Goal: Task Accomplishment & Management: Use online tool/utility

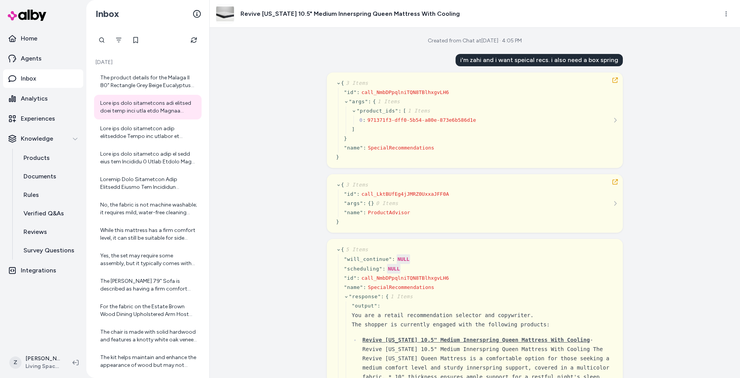
scroll to position [8601, 0]
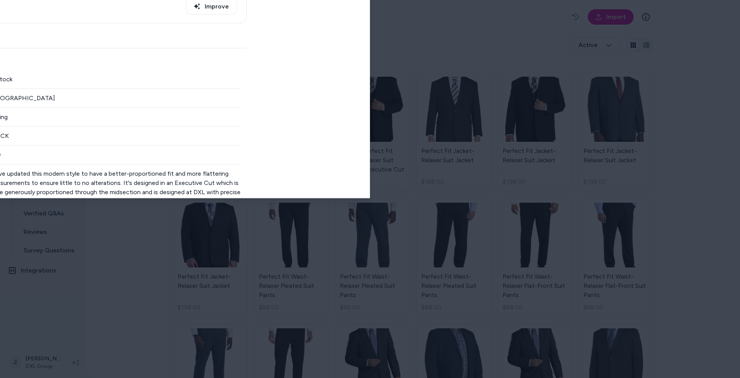
click at [52, 9] on body "**********" at bounding box center [370, 189] width 740 height 378
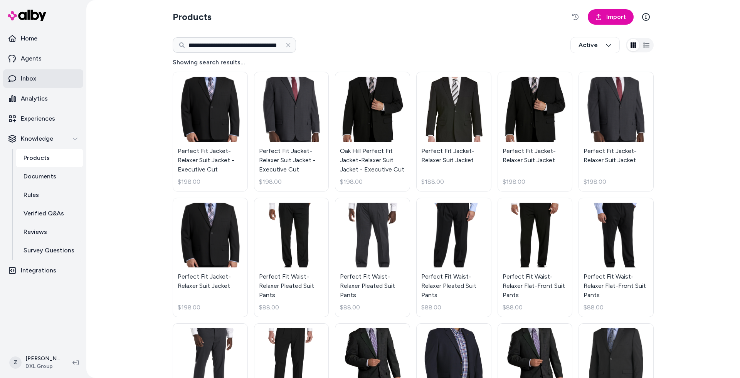
click at [56, 84] on link "Inbox" at bounding box center [43, 78] width 80 height 18
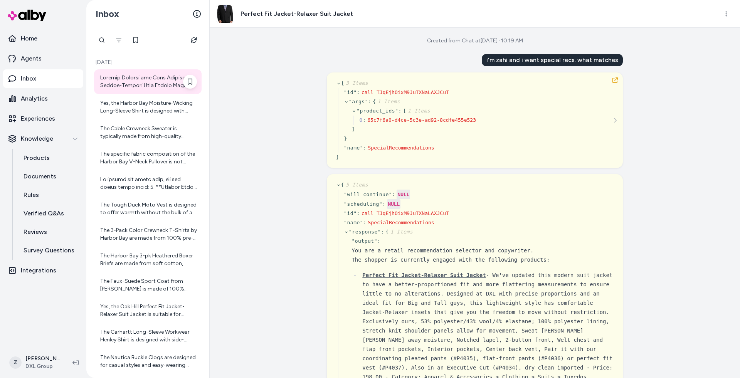
click at [142, 86] on div at bounding box center [148, 81] width 97 height 15
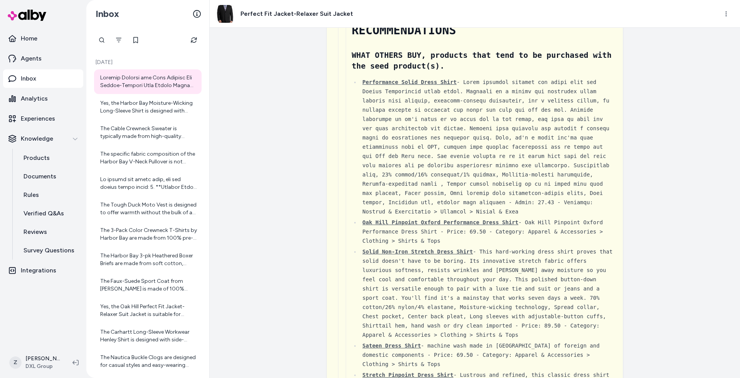
scroll to position [428, 0]
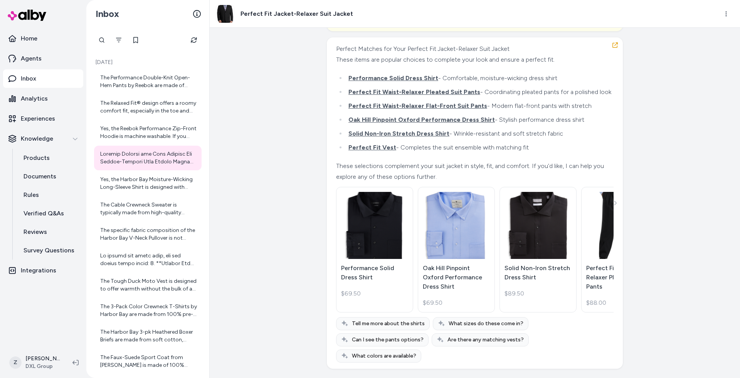
scroll to position [5614, 0]
click at [296, 218] on div "Created from Chat at Sep 25, 2025 · 10:19 AM i'm zahi and i want special recs. …" at bounding box center [475, 203] width 530 height 350
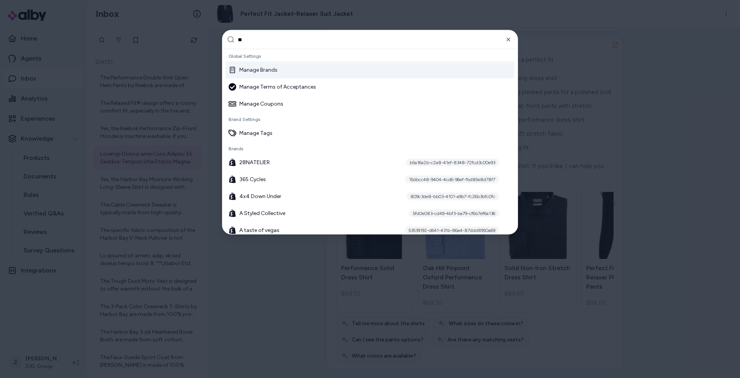
type input "***"
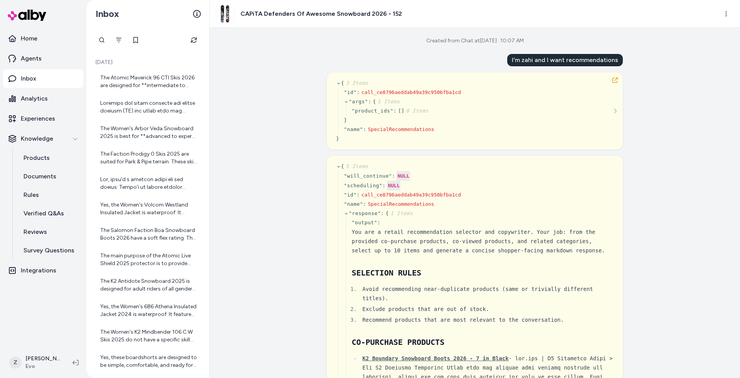
click at [243, 215] on div "Created from Chat at Sep 17, 2025 · 10:07 AM I'm zahi and I want recommendation…" at bounding box center [475, 203] width 530 height 350
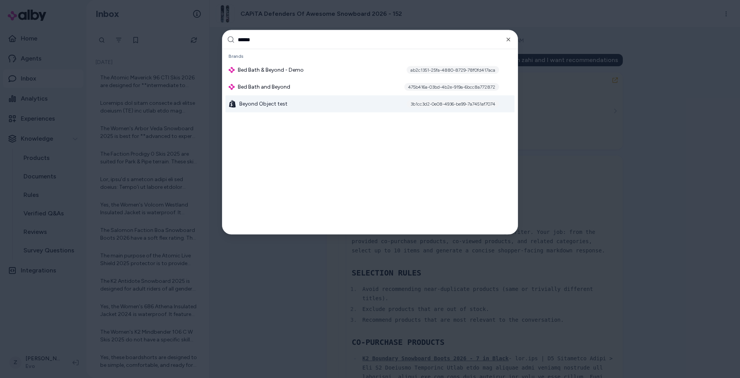
type input "******"
click at [356, 96] on div "Beyond Object test 3b1cc3d2-0e08-4936-be99-7a7451af7074" at bounding box center [369, 104] width 289 height 17
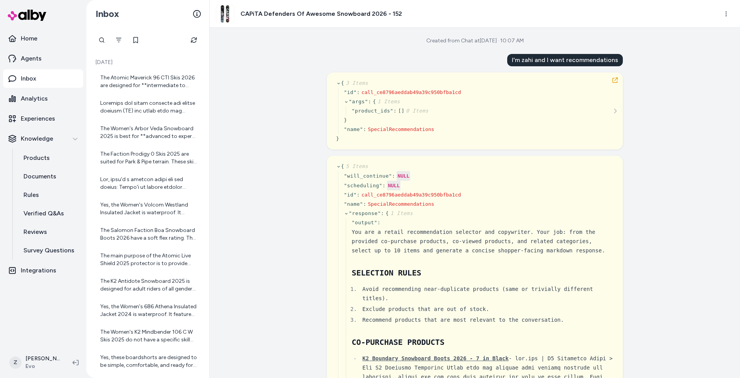
click at [284, 97] on div "Created from Chat at Sep 17, 2025 · 10:07 AM I'm zahi and I want recommendation…" at bounding box center [475, 203] width 530 height 350
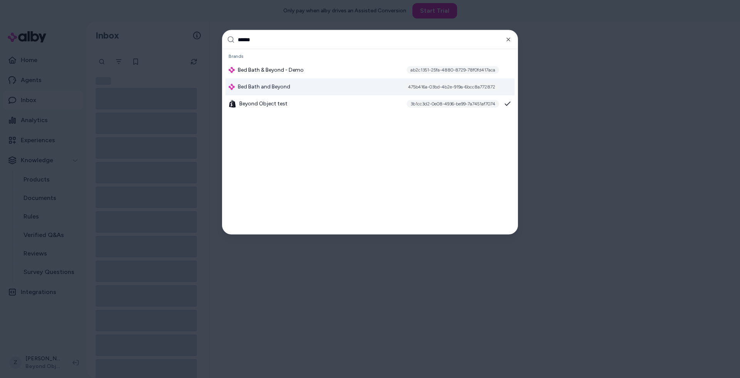
type input "******"
click at [274, 91] on div "Bed Bath and Beyond 475b416a-03bd-4b2e-919a-6bcc8a772872" at bounding box center [369, 87] width 289 height 17
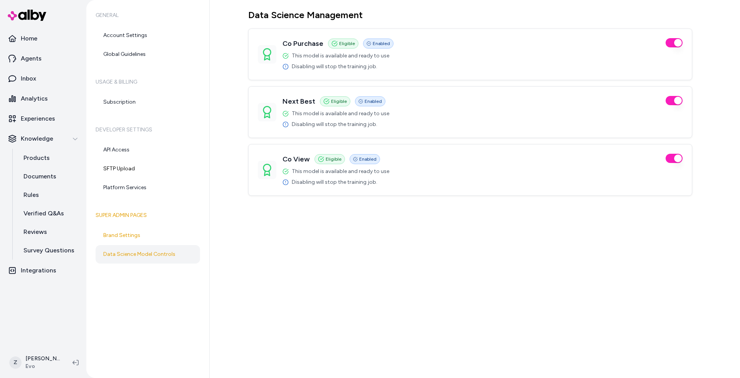
click at [265, 261] on div "Data Science Management Co Purchase Eligible Enabled This model is available an…" at bounding box center [475, 189] width 530 height 378
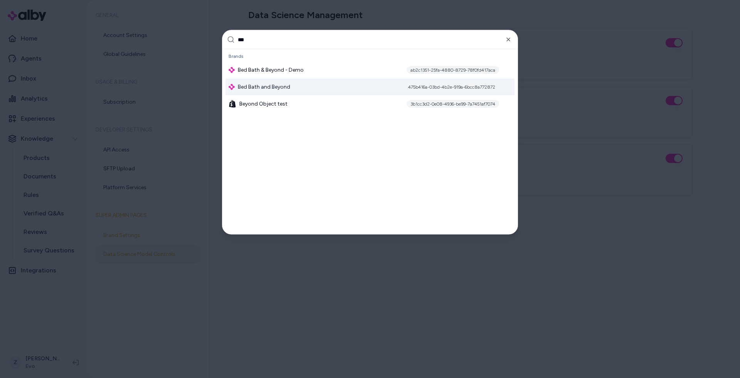
type input "***"
click at [388, 83] on div "Bed Bath and Beyond 475b416a-03bd-4b2e-919a-6bcc8a772872" at bounding box center [369, 87] width 289 height 17
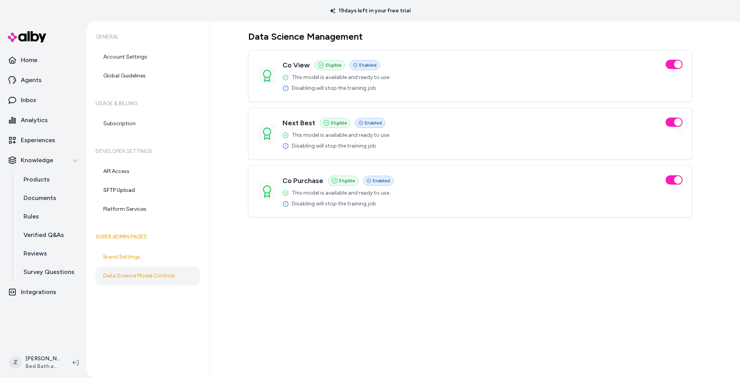
click at [328, 289] on div "Data Science Management Co View Eligible Enabled This model is available and re…" at bounding box center [475, 200] width 530 height 356
click at [31, 140] on p "Experiences" at bounding box center [38, 140] width 34 height 9
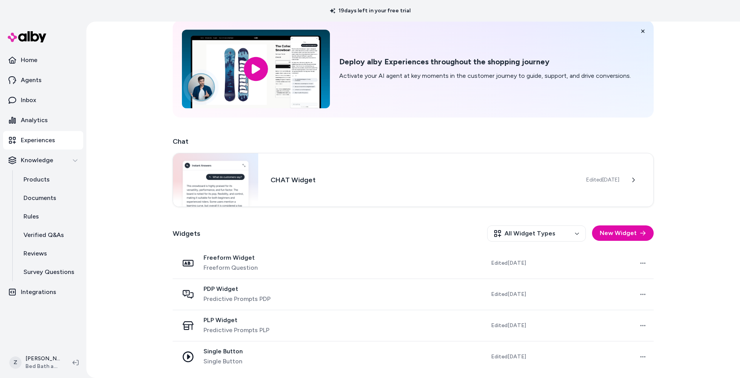
scroll to position [34, 0]
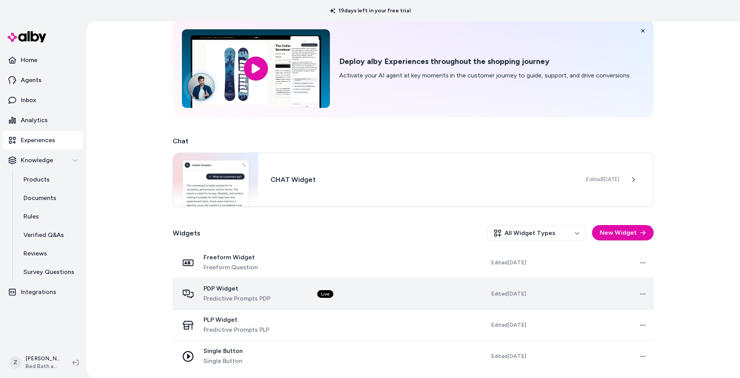
click at [282, 299] on div "PDP Widget Predictive Prompts PDP" at bounding box center [242, 294] width 126 height 18
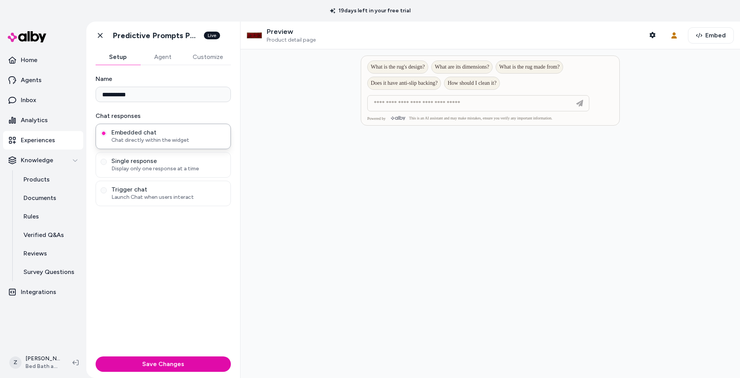
click at [167, 59] on button "Agent" at bounding box center [162, 56] width 45 height 15
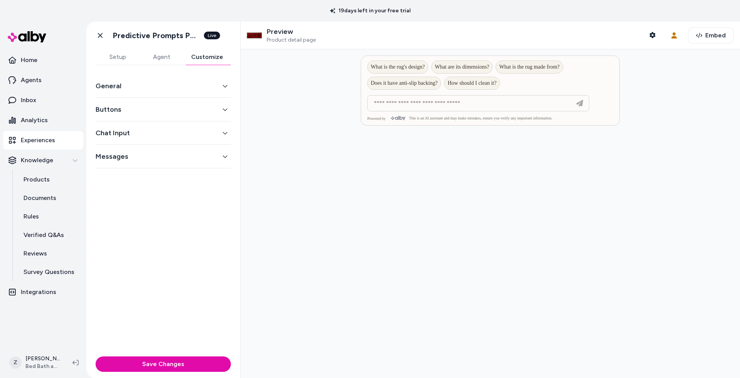
click at [201, 56] on button "Customize" at bounding box center [206, 56] width 47 height 15
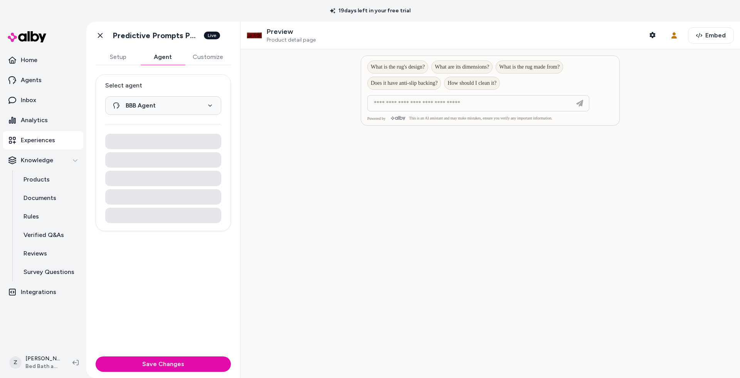
click at [156, 57] on button "Agent" at bounding box center [162, 56] width 45 height 15
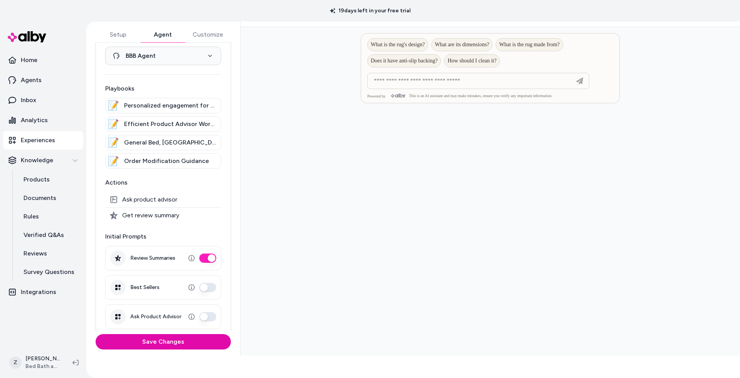
scroll to position [63, 0]
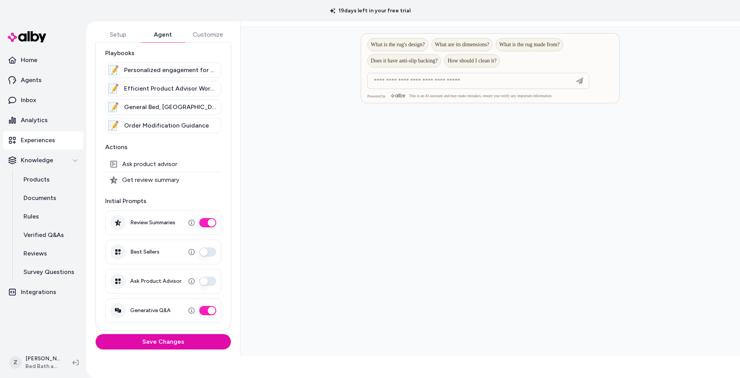
click at [343, 263] on div at bounding box center [489, 191] width 499 height 329
click at [416, 264] on div at bounding box center [489, 191] width 499 height 329
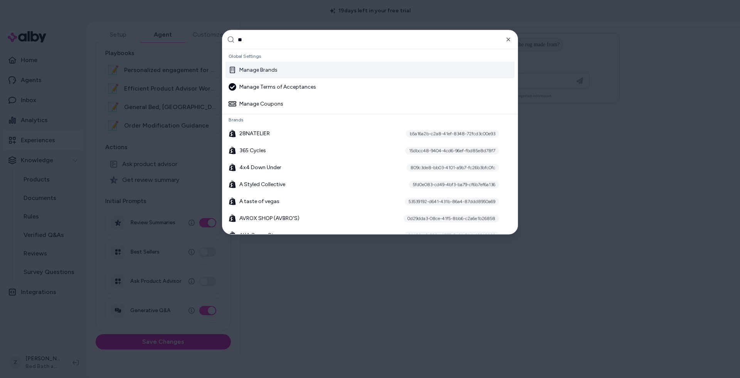
type input "***"
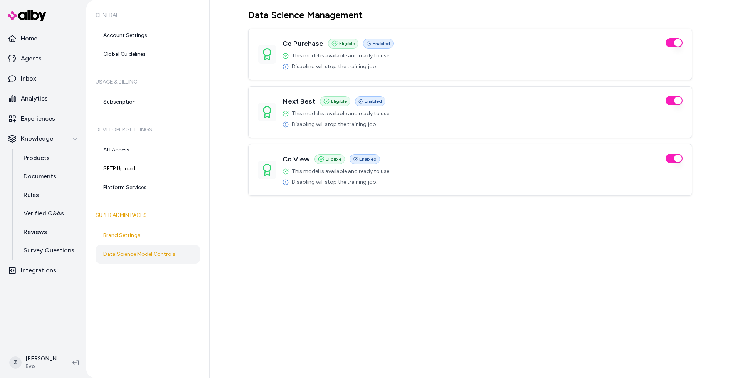
click at [263, 287] on div "Data Science Management Co Purchase Eligible Enabled This model is available an…" at bounding box center [475, 189] width 530 height 378
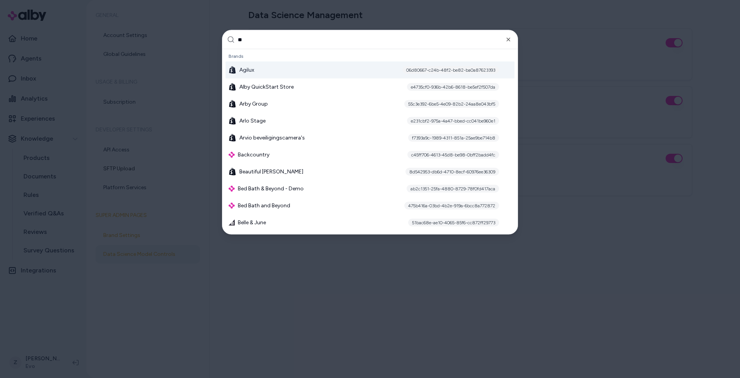
type input "***"
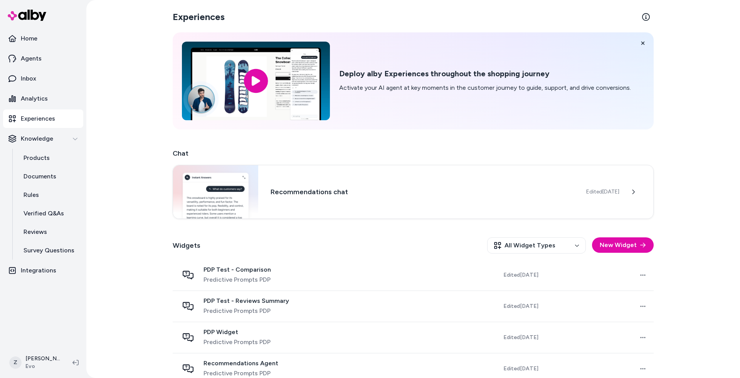
click at [28, 114] on p "Experiences" at bounding box center [38, 118] width 34 height 9
click at [27, 54] on p "Agents" at bounding box center [31, 58] width 21 height 9
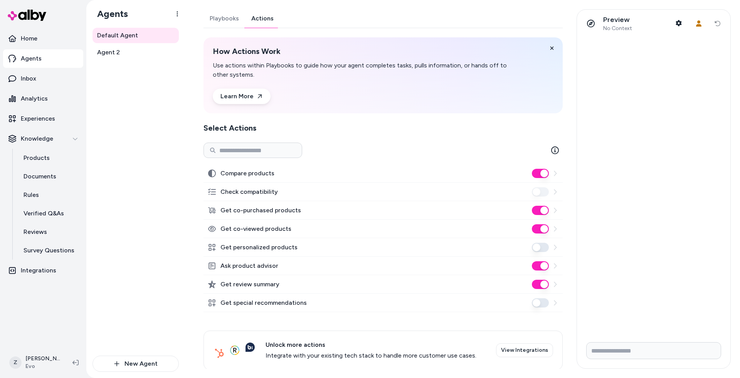
click at [265, 20] on link "Actions" at bounding box center [262, 18] width 35 height 18
click at [663, 89] on div at bounding box center [653, 186] width 153 height 299
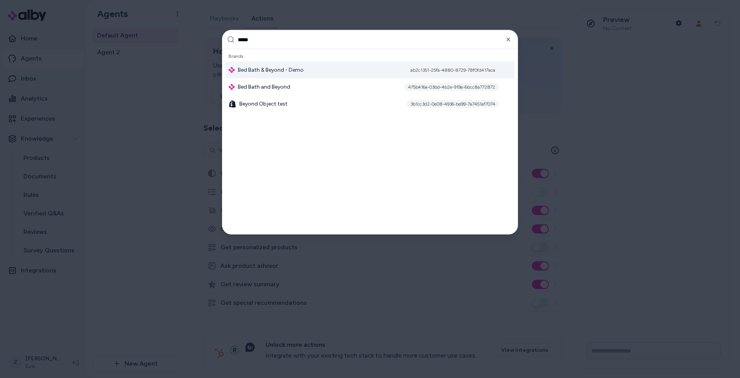
type input "******"
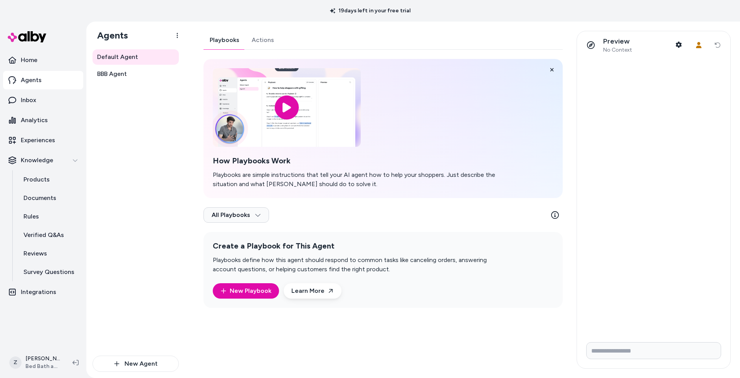
click at [260, 39] on link "Actions" at bounding box center [262, 40] width 35 height 18
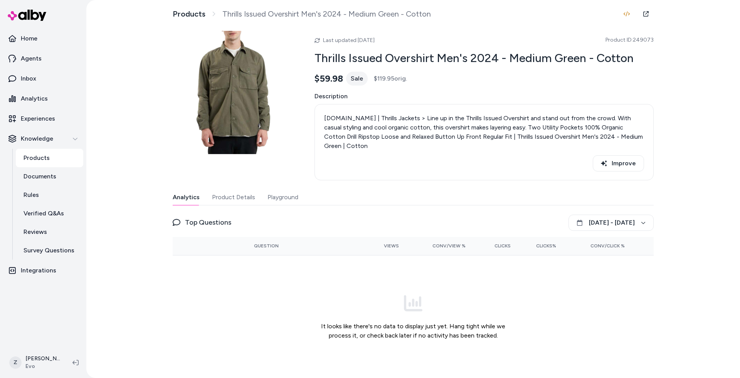
click at [272, 110] on img at bounding box center [234, 92] width 123 height 123
click at [240, 190] on button "Product Details" at bounding box center [233, 197] width 43 height 15
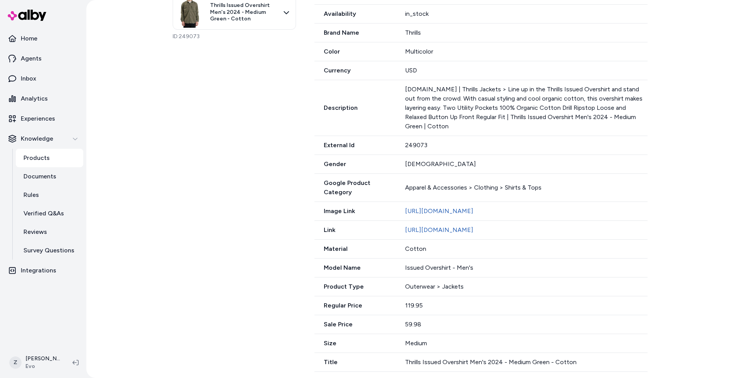
scroll to position [240, 0]
click at [450, 228] on link "https://www.evo.com/jackets/thrills-issued-overshirt-mens?image=249073/1090718/…" at bounding box center [439, 231] width 68 height 7
click at [235, 138] on div "5 Variants Thrills Issued Overshirt Men's 2024 - Medium Green - Cotton ID: 2490…" at bounding box center [413, 174] width 481 height 398
click at [44, 79] on link "Inbox" at bounding box center [43, 78] width 80 height 18
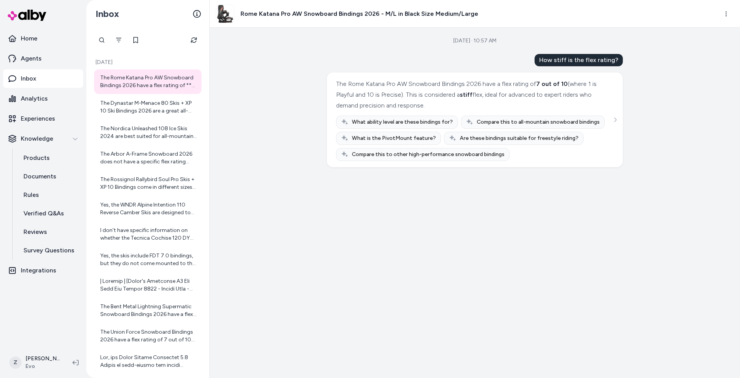
click at [256, 213] on div "Sep 25, 2025 · 10:57 AM How stiff is the flex rating? The Rome Katana Pro AW Sn…" at bounding box center [475, 203] width 530 height 350
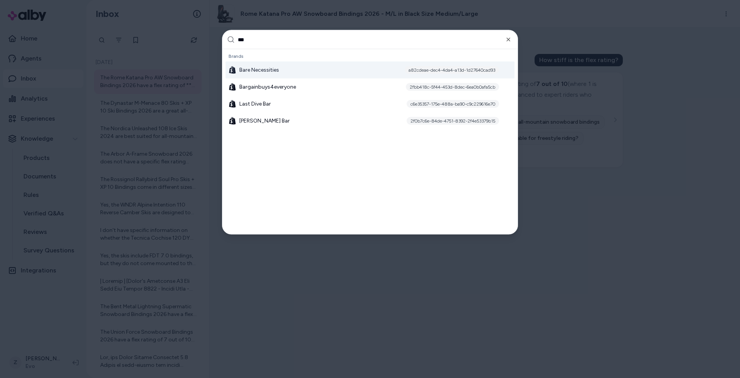
type input "****"
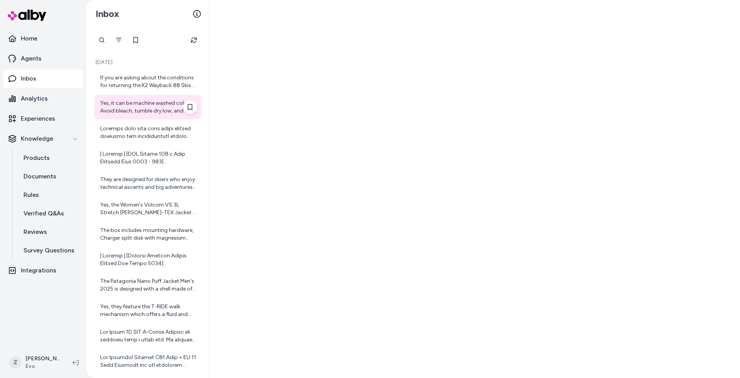
click at [160, 114] on div "Yes, it can be machine washed cold. Avoid bleach, tumble dry low, and use a war…" at bounding box center [148, 106] width 97 height 15
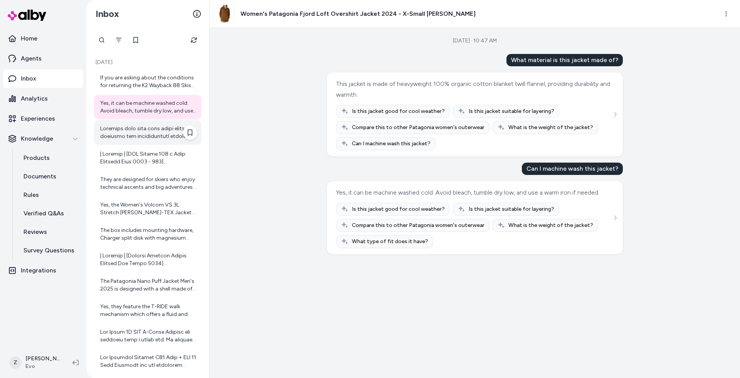
click at [161, 125] on div at bounding box center [148, 132] width 97 height 15
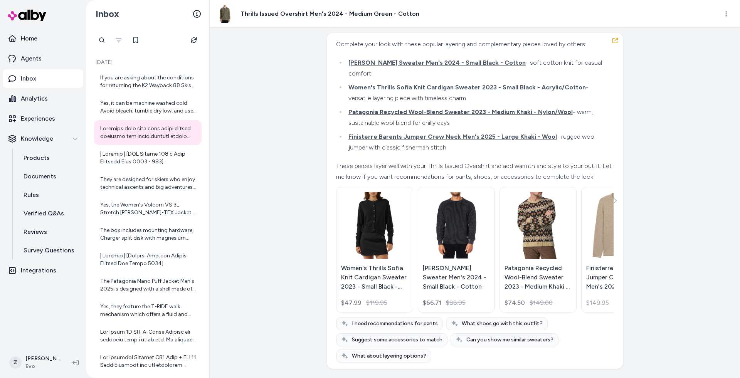
scroll to position [241, 0]
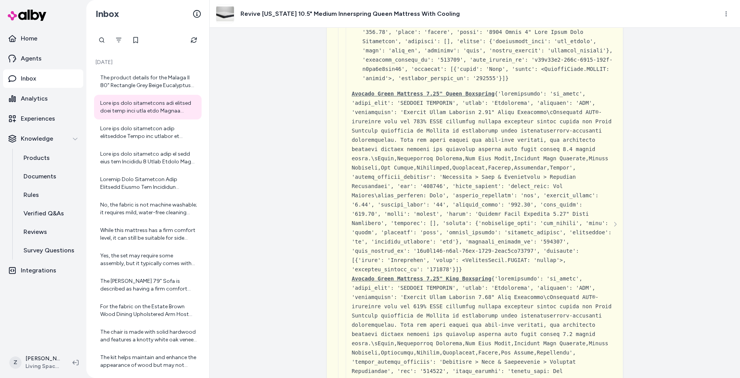
scroll to position [7504, 0]
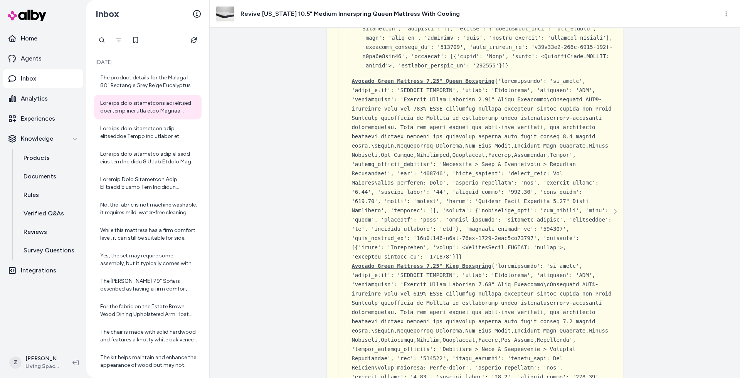
drag, startPoint x: 461, startPoint y: 238, endPoint x: 331, endPoint y: 70, distance: 212.3
click at [331, 70] on div "{ 5 Items " will_continue " : NULL " scheduling " : NULL " id " : call_LktBUfEg…" at bounding box center [475, 211] width 296 height 2830
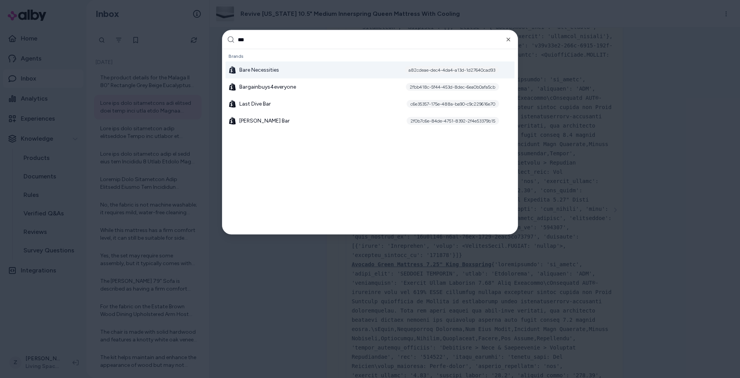
type input "****"
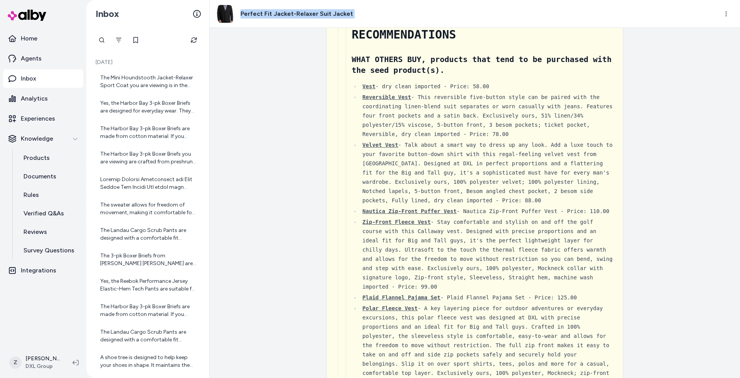
scroll to position [596, 0]
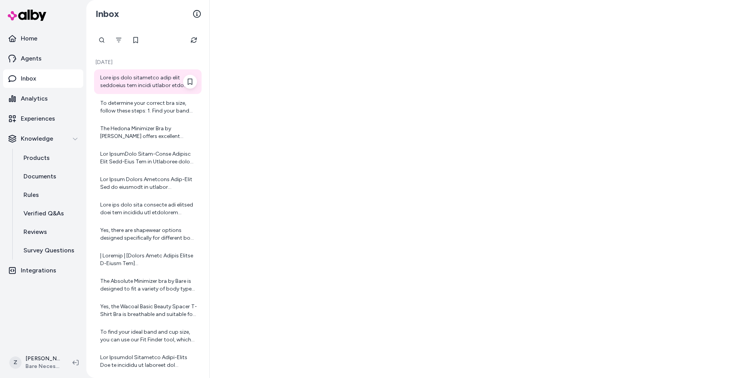
click at [151, 78] on div at bounding box center [148, 81] width 97 height 15
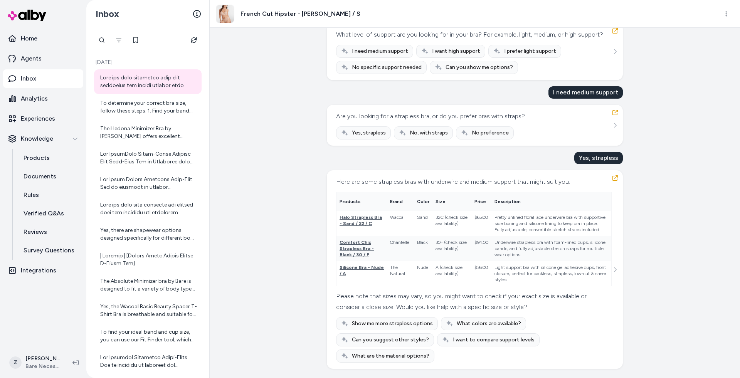
scroll to position [947, 0]
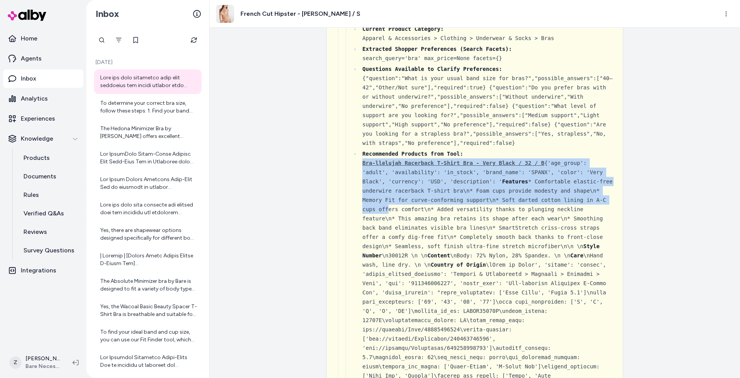
drag, startPoint x: 359, startPoint y: 207, endPoint x: 388, endPoint y: 256, distance: 57.2
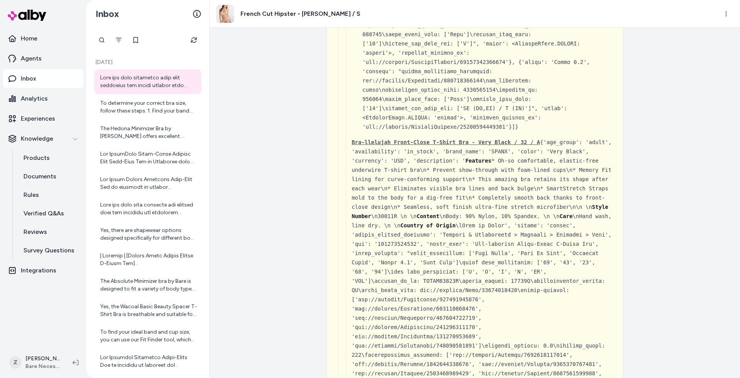
scroll to position [3628, 0]
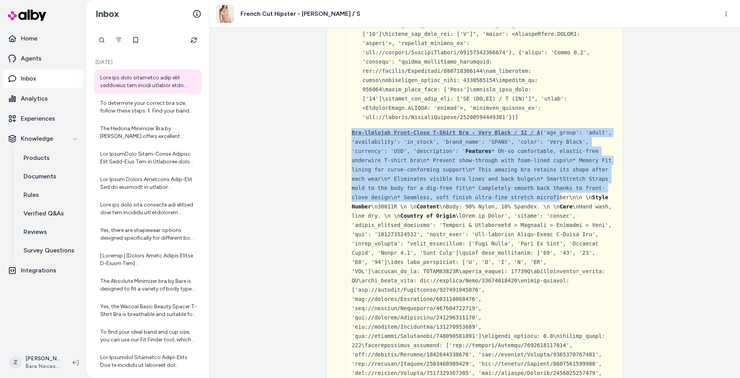
drag, startPoint x: 348, startPoint y: 175, endPoint x: 373, endPoint y: 247, distance: 76.1
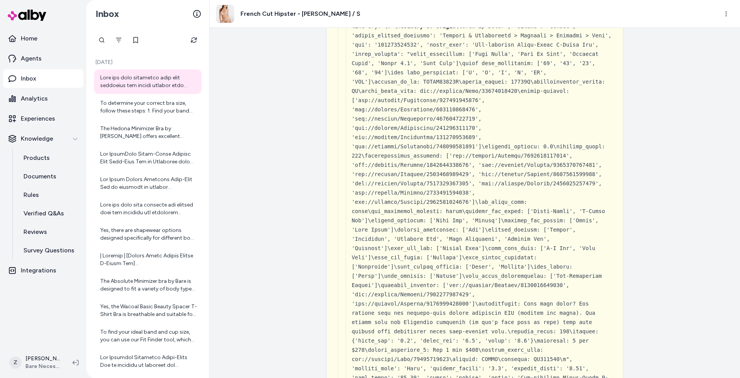
scroll to position [3818, 0]
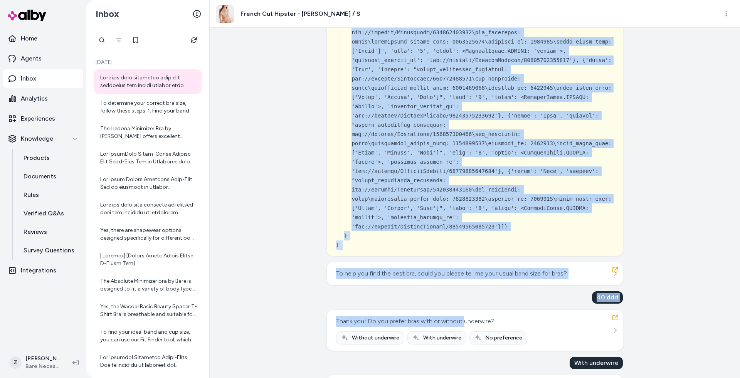
scroll to position [22902, 0]
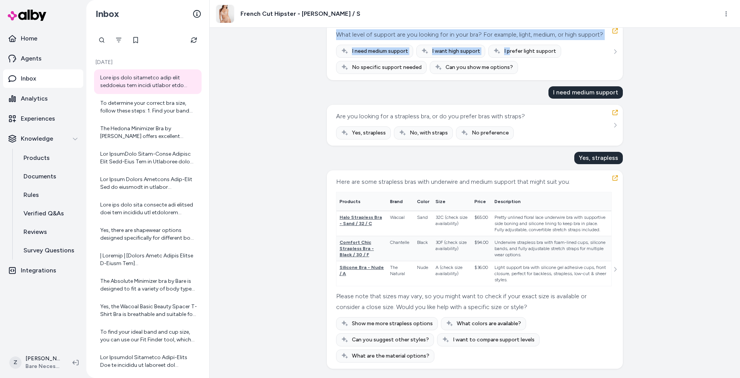
drag, startPoint x: 490, startPoint y: 96, endPoint x: 295, endPoint y: 100, distance: 195.4
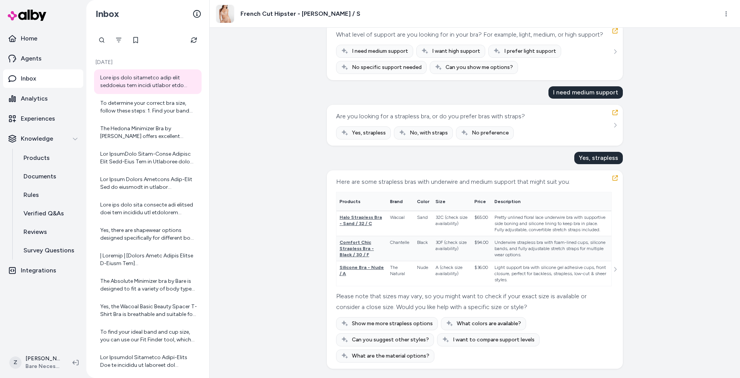
click at [220, 148] on div "Created from Chat at Sep 25, 2025 · 10:55 AM help me find a bra { 3 Items " id …" at bounding box center [475, 203] width 530 height 350
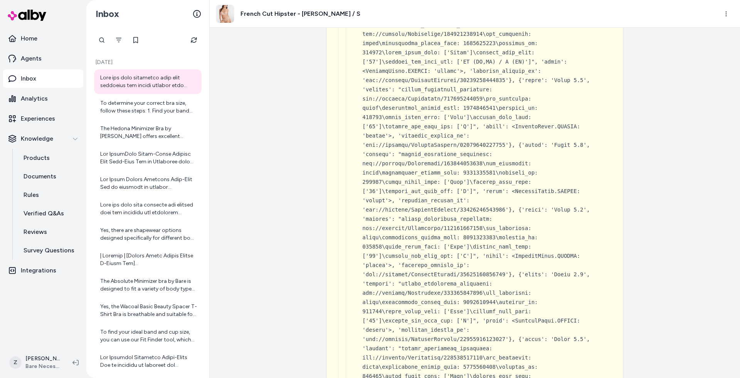
scroll to position [2574, 0]
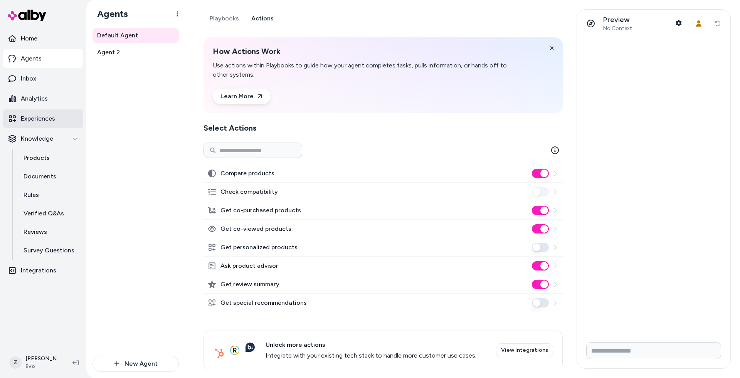
click at [15, 115] on icon at bounding box center [12, 119] width 8 height 8
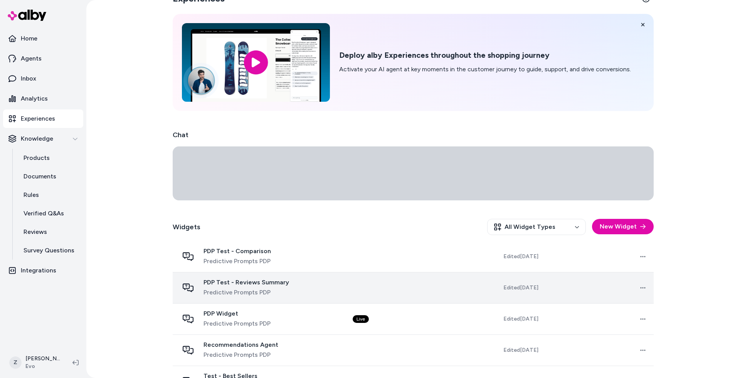
scroll to position [25, 0]
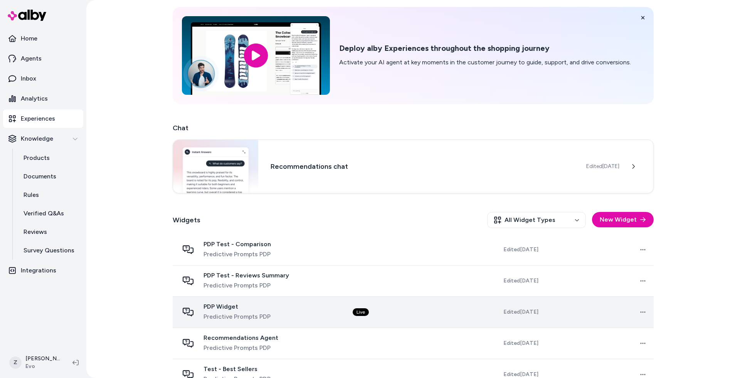
click at [312, 315] on div "PDP Widget Predictive Prompts PDP" at bounding box center [259, 312] width 161 height 18
click at [311, 312] on div "PDP Widget Predictive Prompts PDP" at bounding box center [259, 312] width 161 height 18
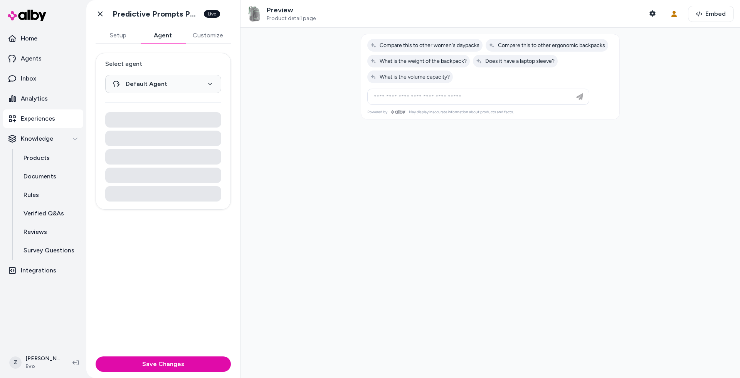
click at [172, 39] on button "Agent" at bounding box center [162, 35] width 45 height 15
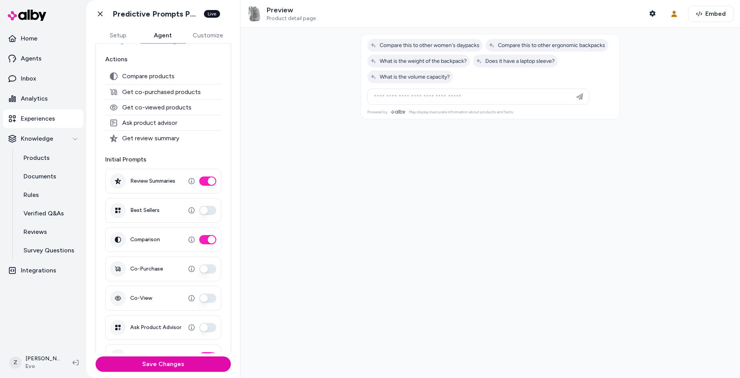
scroll to position [112, 0]
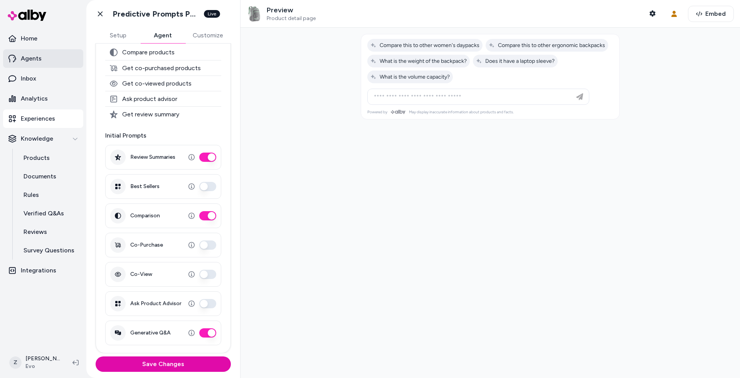
click at [44, 60] on link "Agents" at bounding box center [43, 58] width 80 height 18
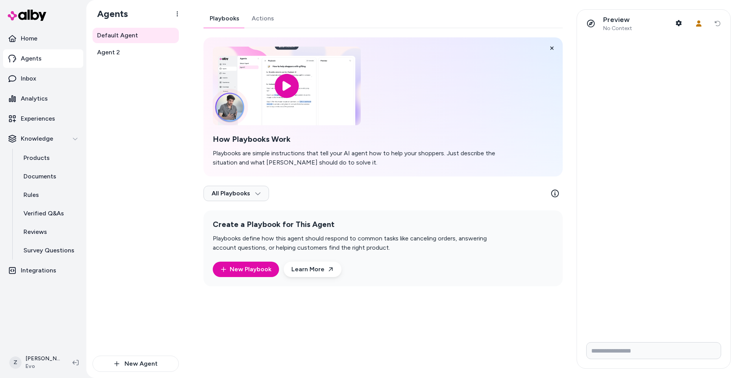
click at [258, 18] on link "Actions" at bounding box center [262, 18] width 35 height 18
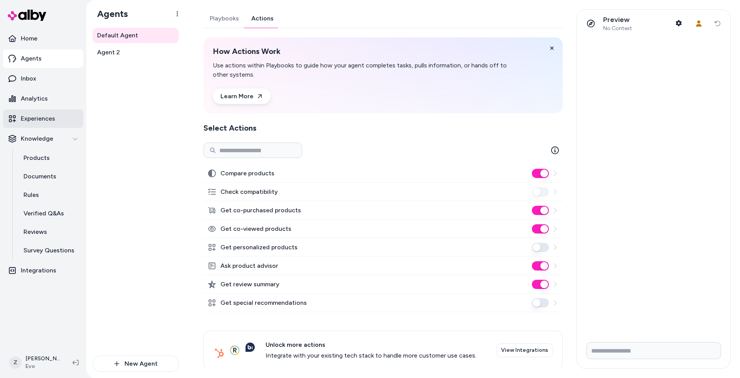
click at [38, 119] on p "Experiences" at bounding box center [38, 118] width 34 height 9
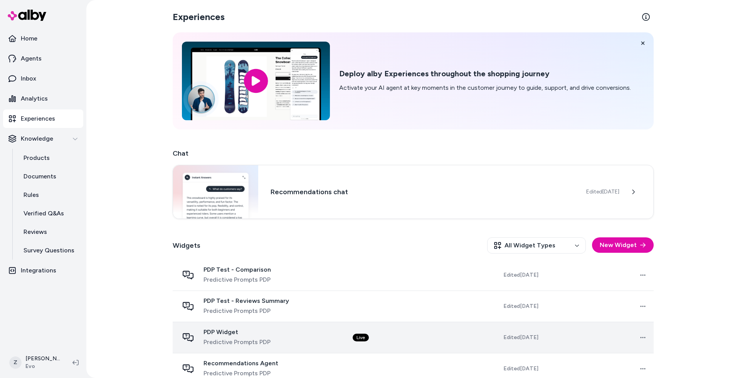
click at [265, 338] on span "Predictive Prompts PDP" at bounding box center [236, 341] width 67 height 9
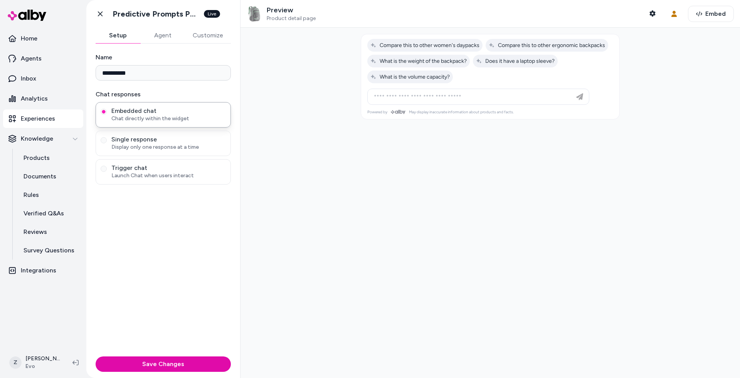
click at [170, 35] on button "Agent" at bounding box center [162, 35] width 45 height 15
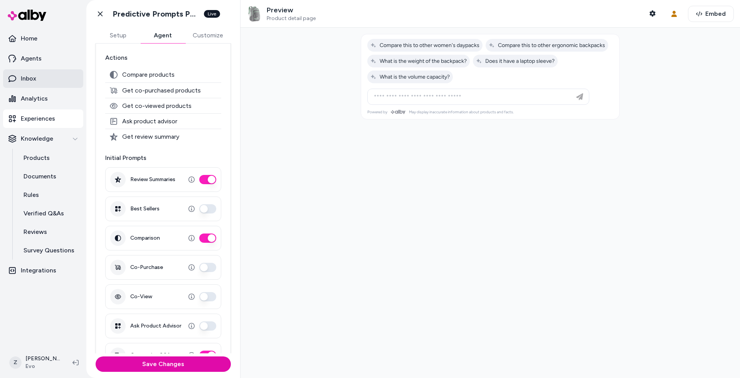
click at [37, 71] on link "Inbox" at bounding box center [43, 78] width 80 height 18
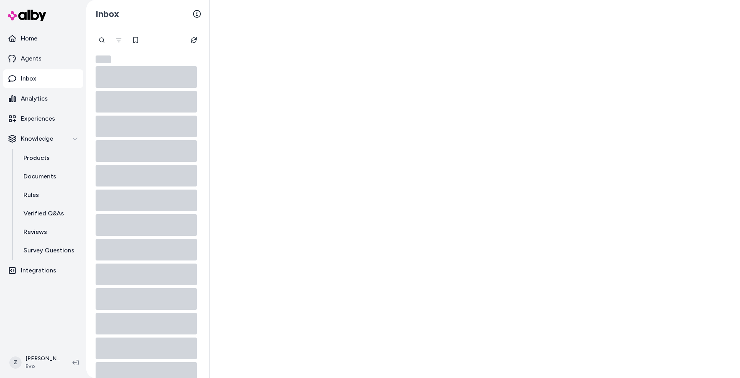
click at [38, 76] on link "Inbox" at bounding box center [43, 78] width 80 height 18
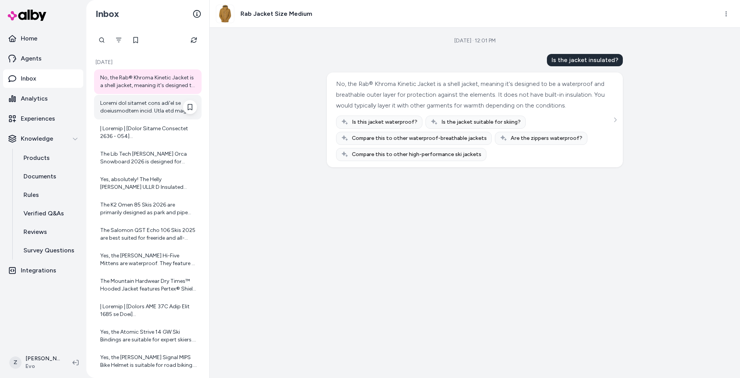
click at [143, 110] on div at bounding box center [148, 106] width 97 height 15
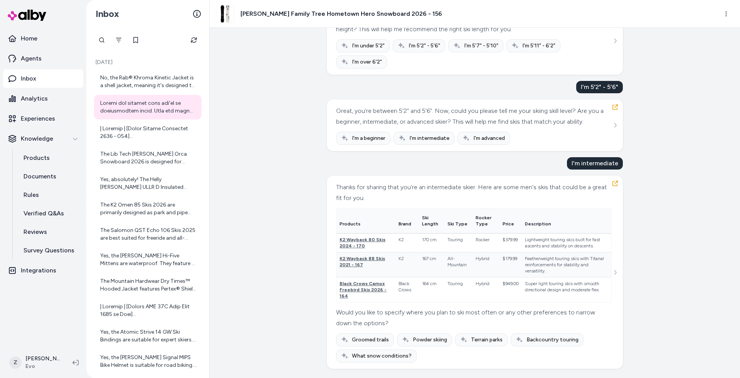
scroll to position [1226, 0]
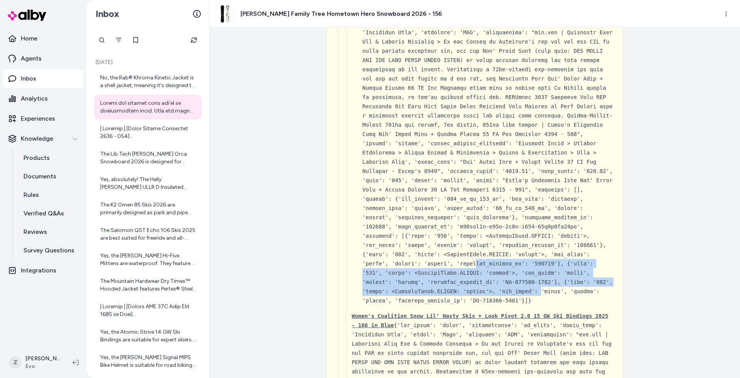
drag, startPoint x: 537, startPoint y: 336, endPoint x: 472, endPoint y: 307, distance: 70.9
click at [472, 305] on div "Recommended Products from Tool: Women's Coalition Snow Lil' Nasty Skis + Atomic…" at bounding box center [487, 152] width 251 height 305
